Goal: Task Accomplishment & Management: Use online tool/utility

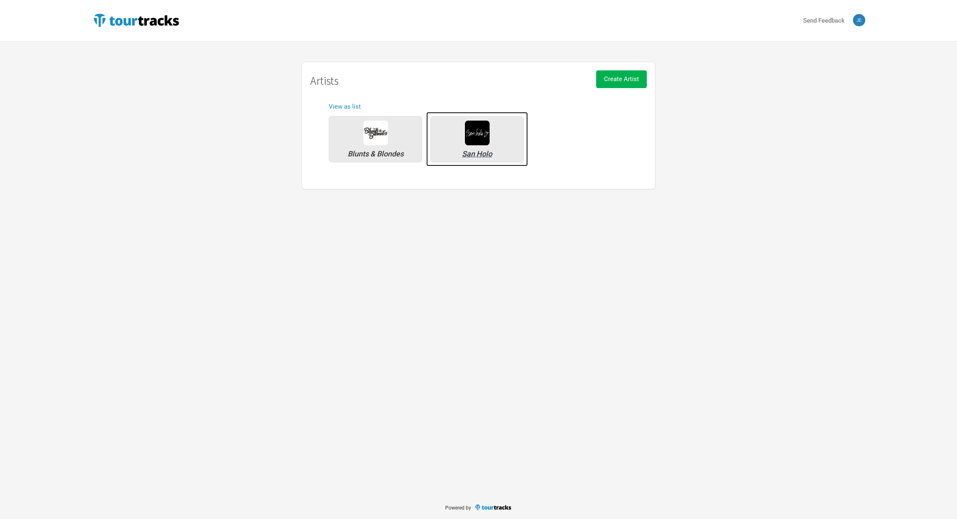
click at [495, 148] on div "San Holo" at bounding box center [476, 139] width 93 height 46
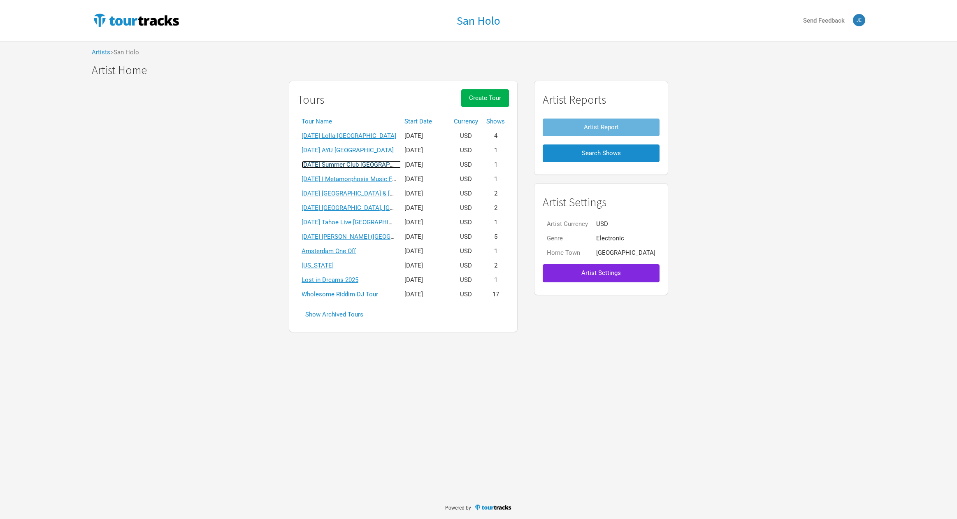
click at [364, 164] on link "[DATE] Summer Club [GEOGRAPHIC_DATA]" at bounding box center [360, 164] width 118 height 7
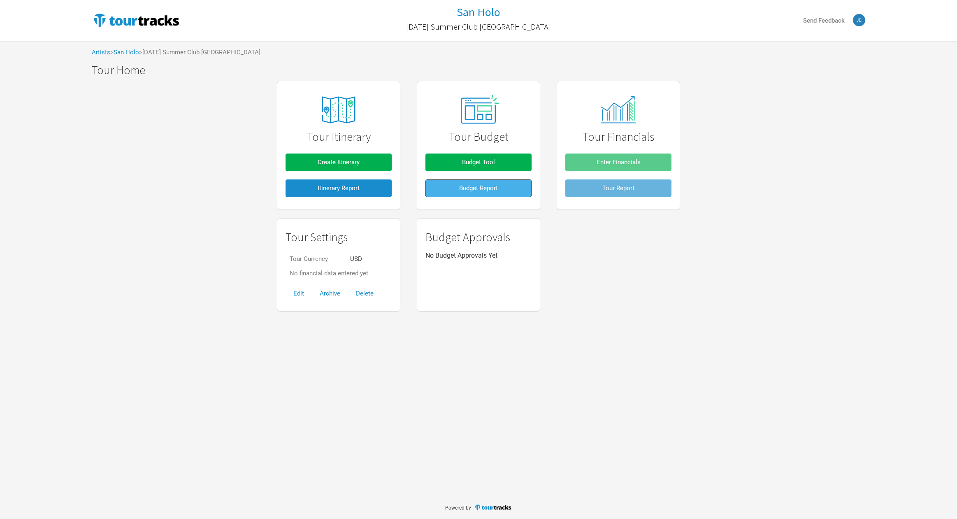
click at [472, 191] on span "Budget Report" at bounding box center [478, 187] width 39 height 7
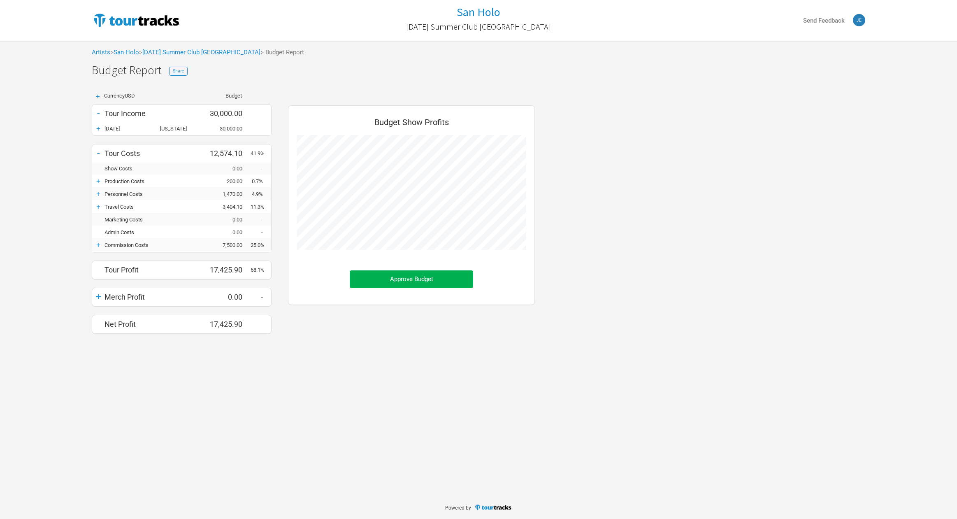
scroll to position [241, 263]
click at [98, 206] on div "+" at bounding box center [98, 206] width 12 height 8
click at [98, 206] on div "-" at bounding box center [98, 206] width 12 height 8
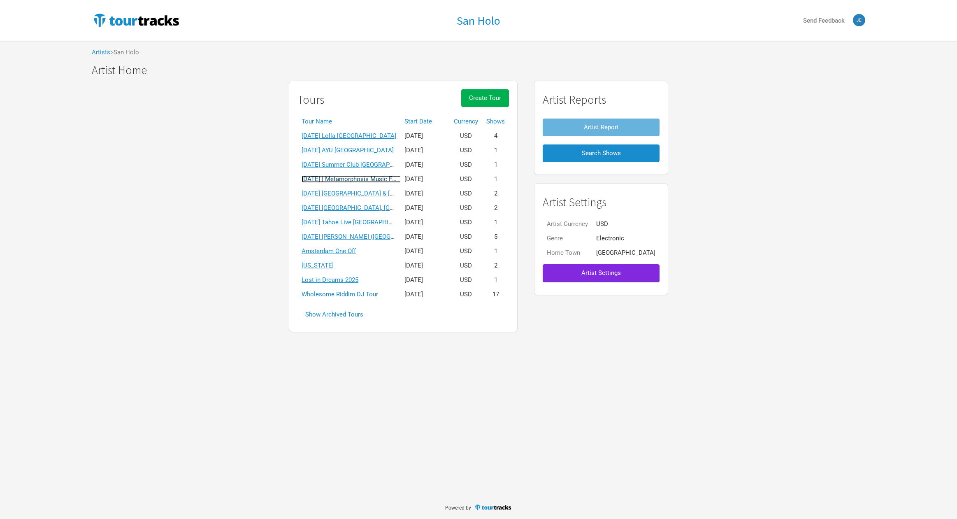
click at [370, 181] on link "[DATE] | Metamorphosis Music Festival" at bounding box center [355, 178] width 109 height 7
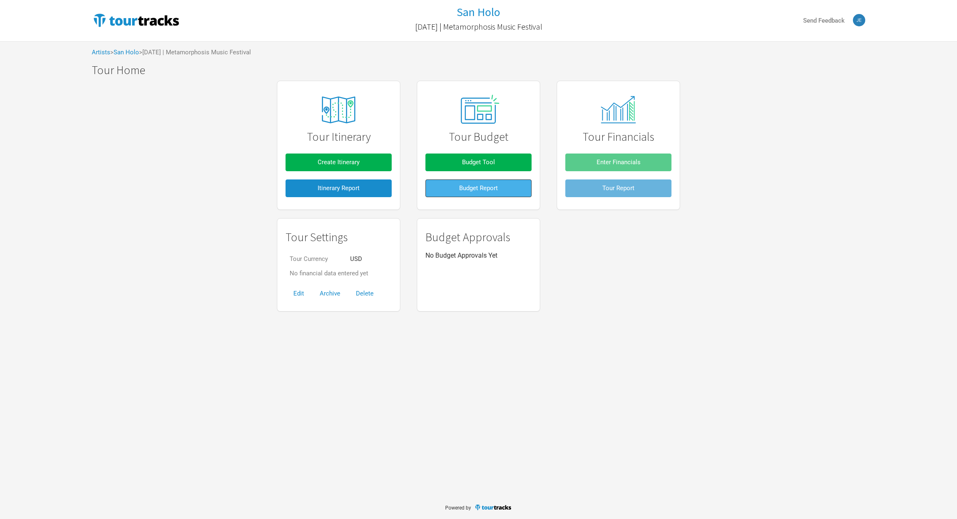
click at [510, 190] on button "Budget Report" at bounding box center [478, 188] width 106 height 18
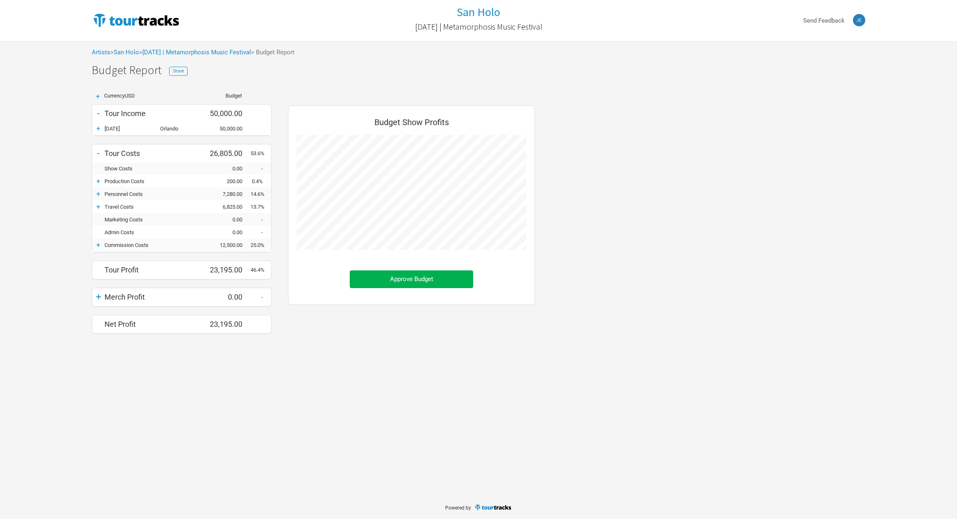
scroll to position [241, 263]
